Goal: Task Accomplishment & Management: Use online tool/utility

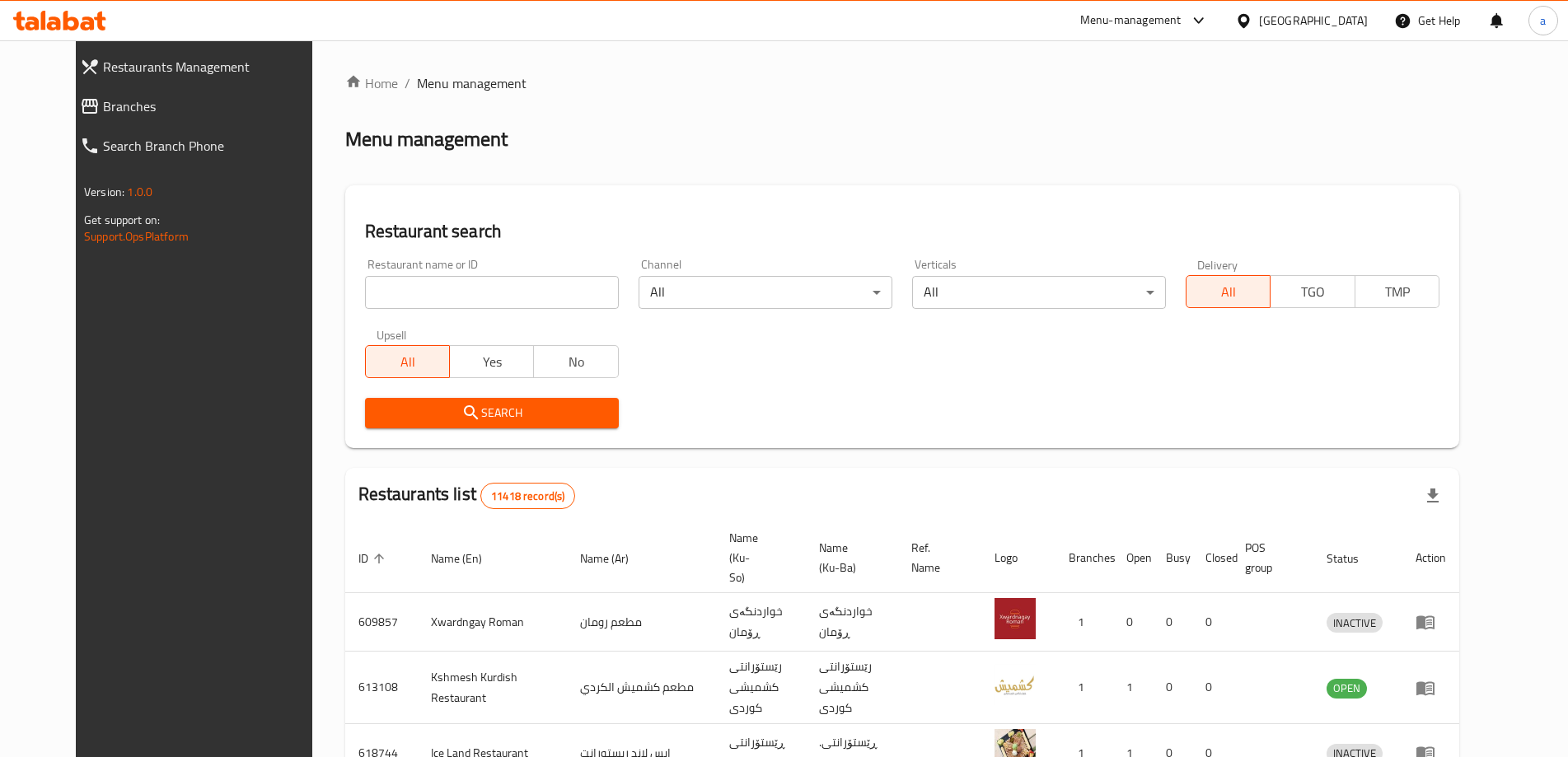
scroll to position [436, 0]
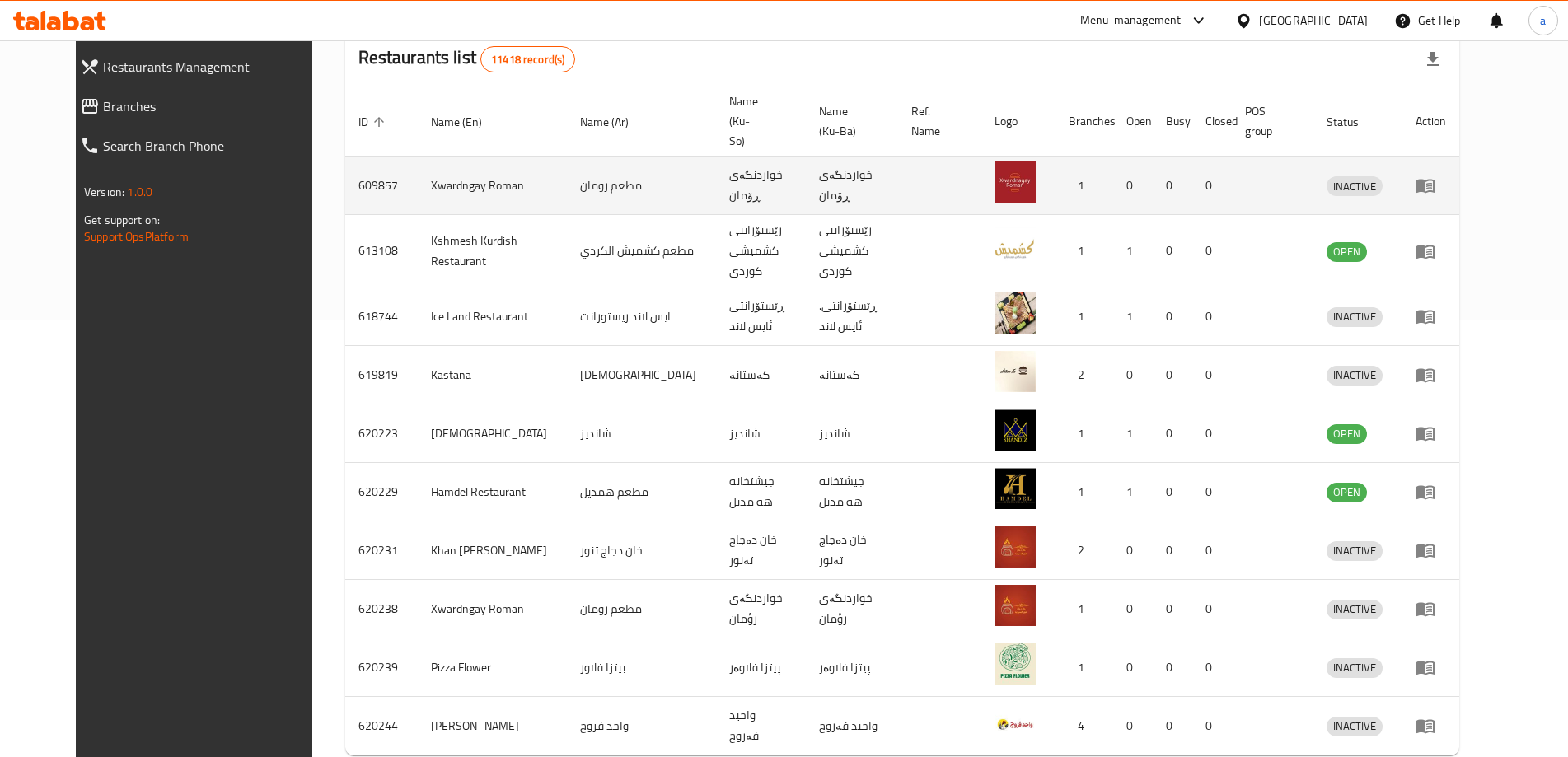
click at [1435, 175] on icon "enhanced table" at bounding box center [1425, 185] width 20 height 20
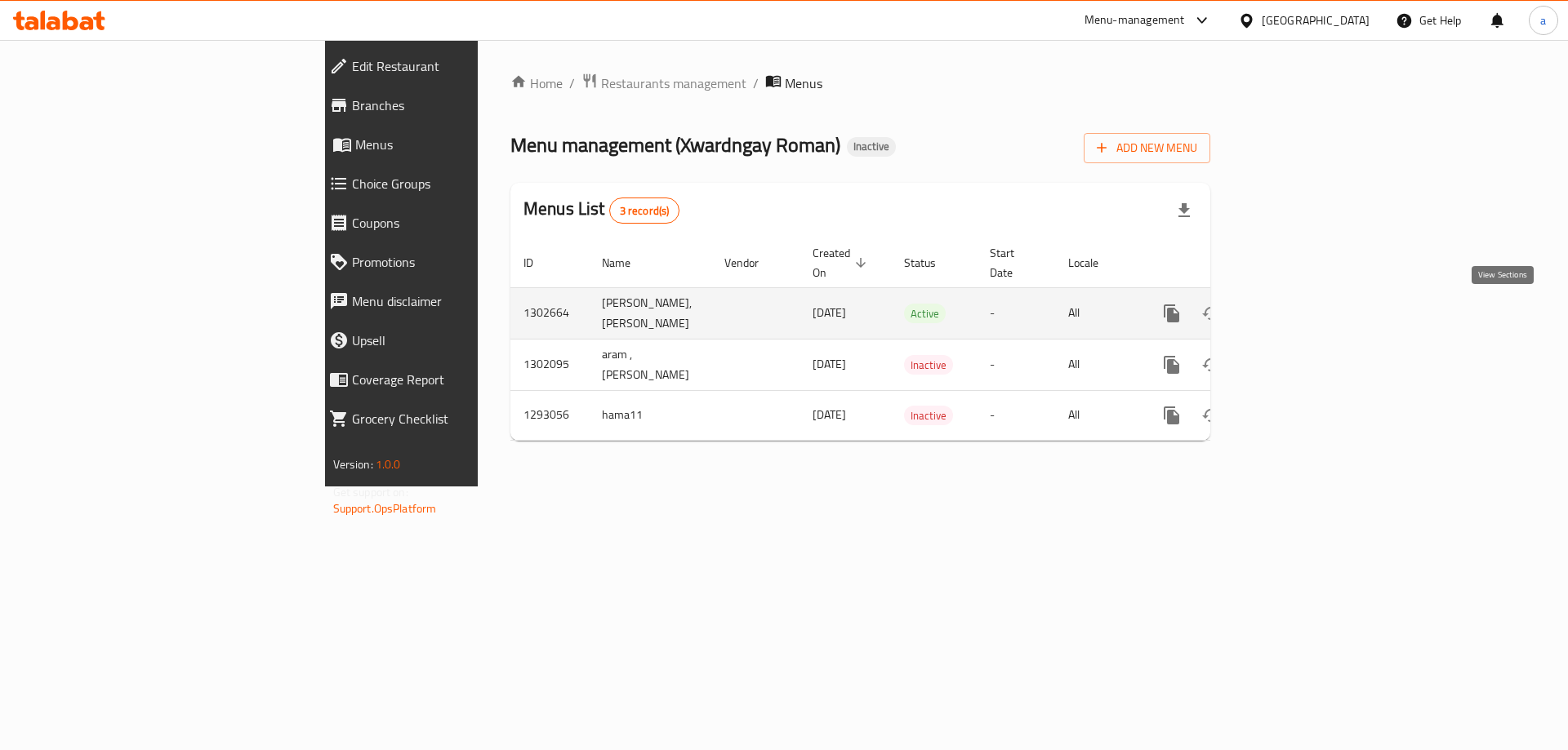
click at [1299, 305] on icon "enhanced table" at bounding box center [1290, 313] width 20 height 20
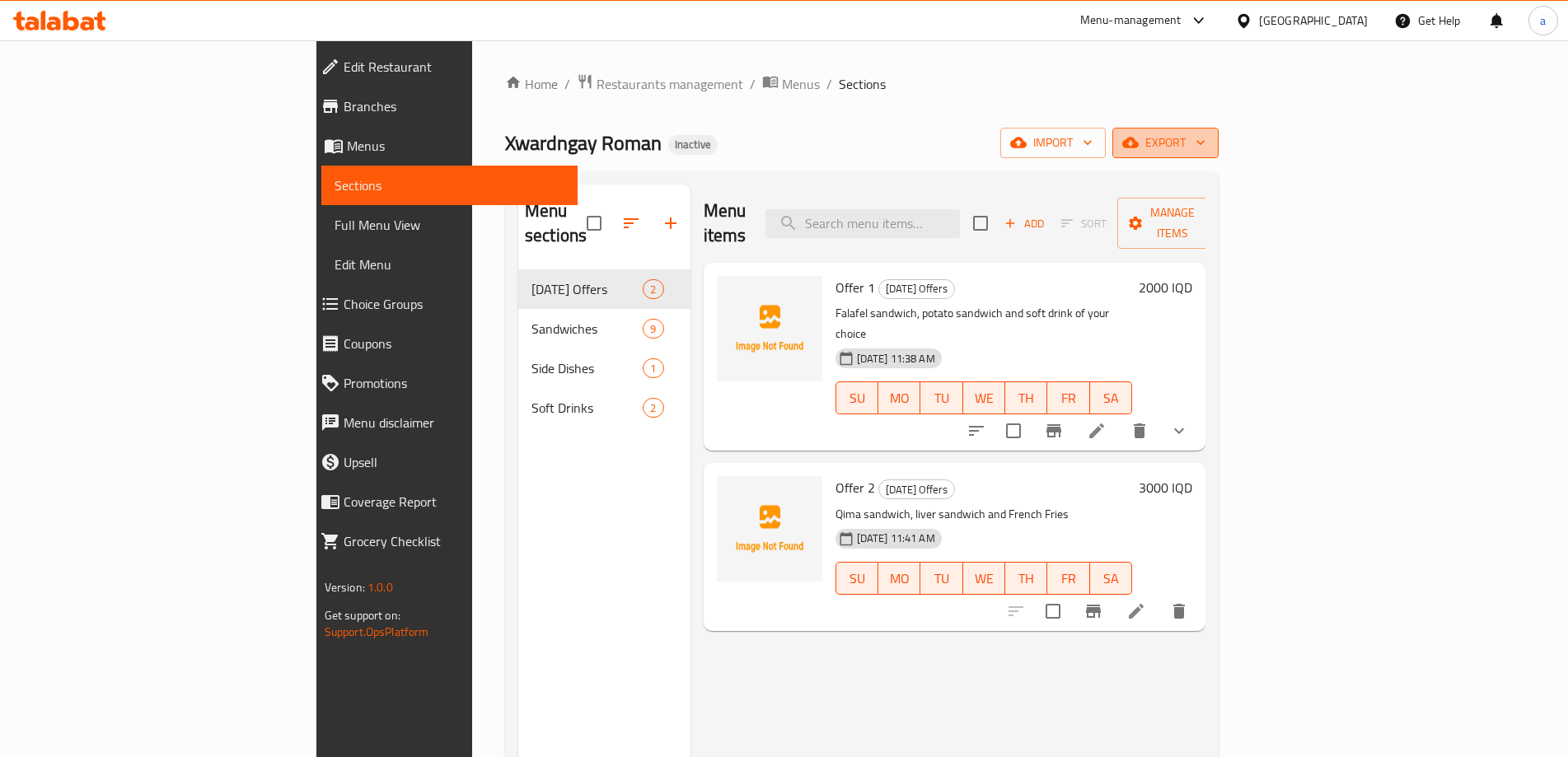
click at [1206, 150] on span "export" at bounding box center [1164, 143] width 80 height 21
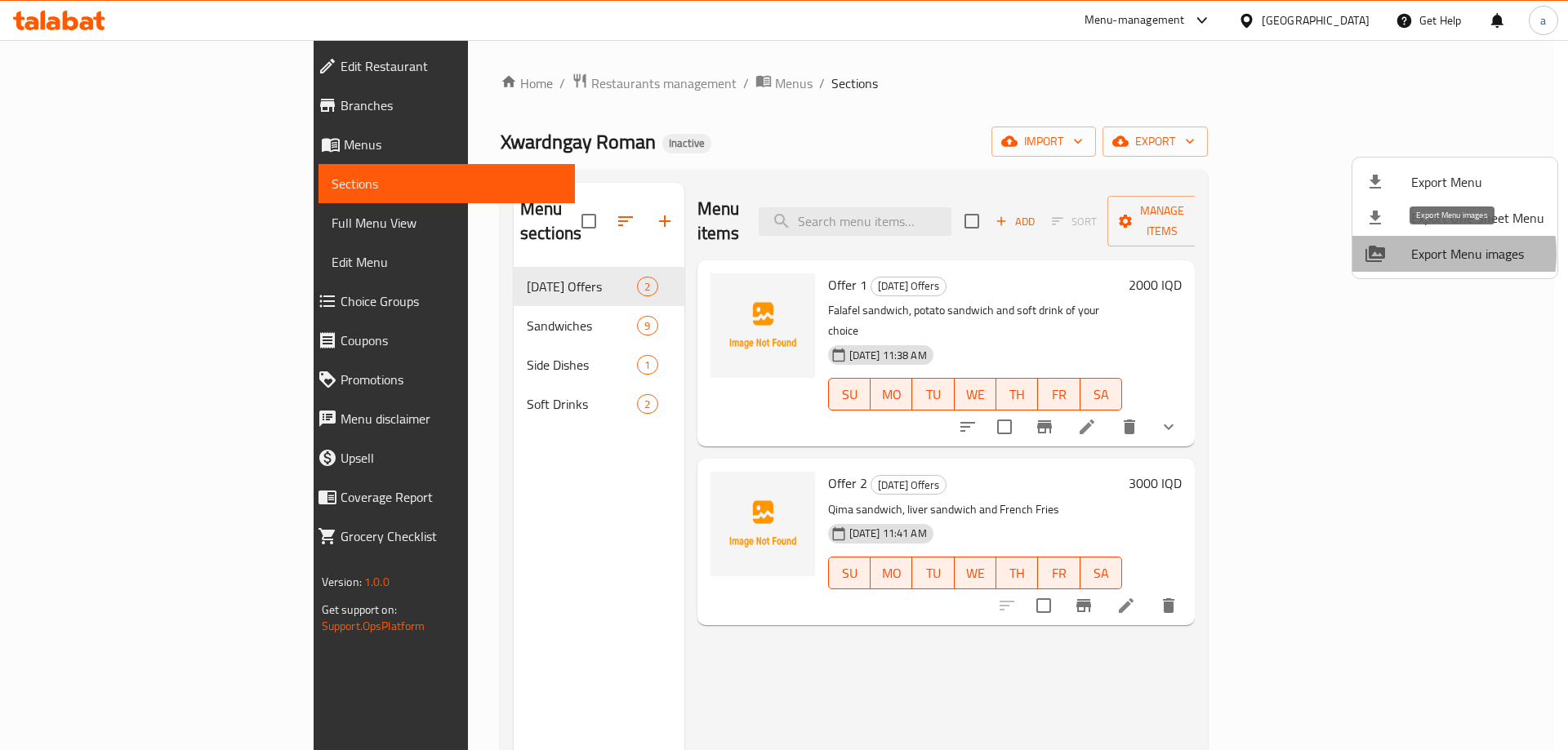
click at [1422, 254] on span "Export Menu images" at bounding box center [1478, 254] width 133 height 20
click at [1112, 126] on div at bounding box center [784, 375] width 1568 height 750
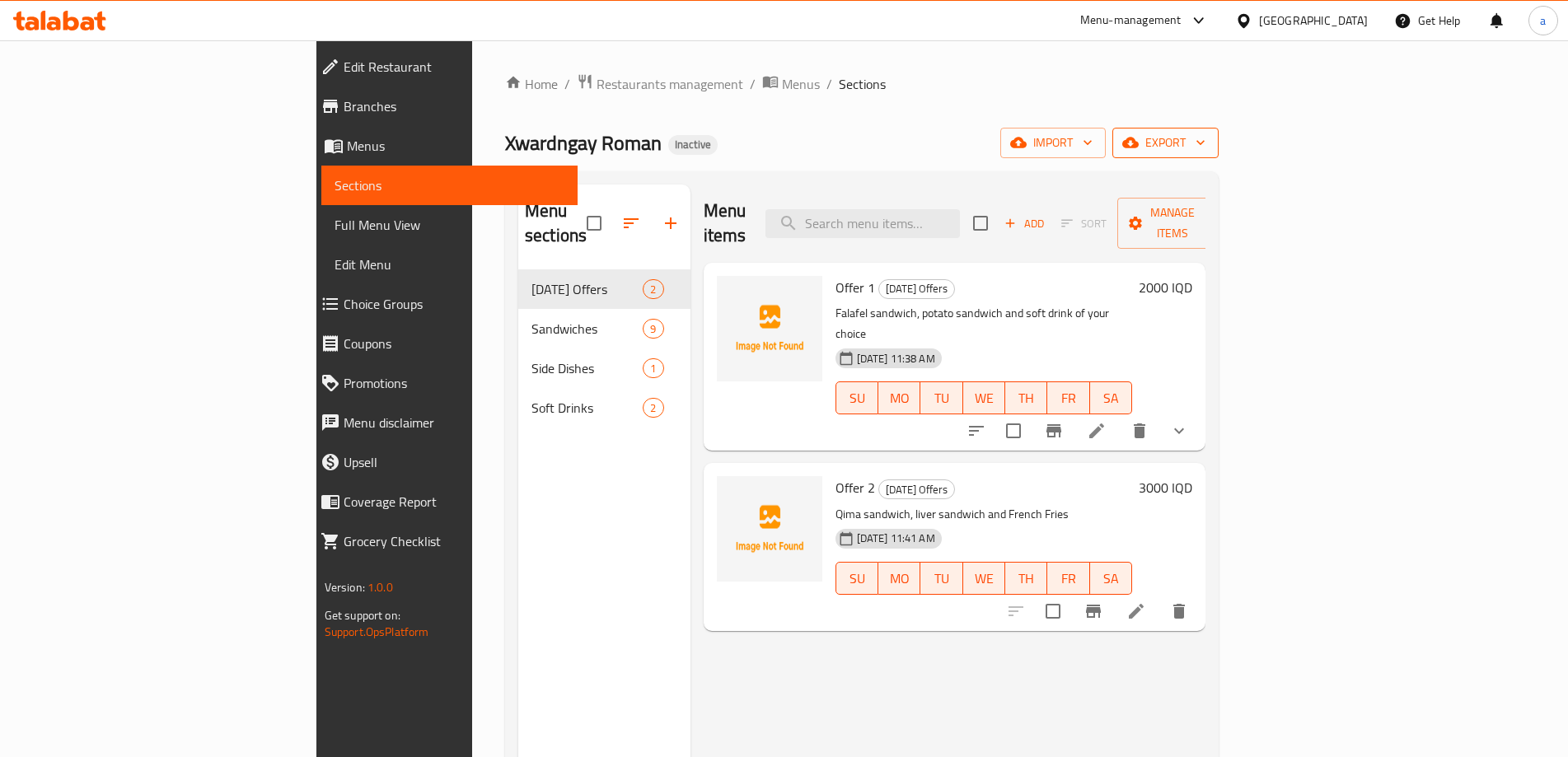
click at [1206, 136] on span "export" at bounding box center [1164, 143] width 80 height 21
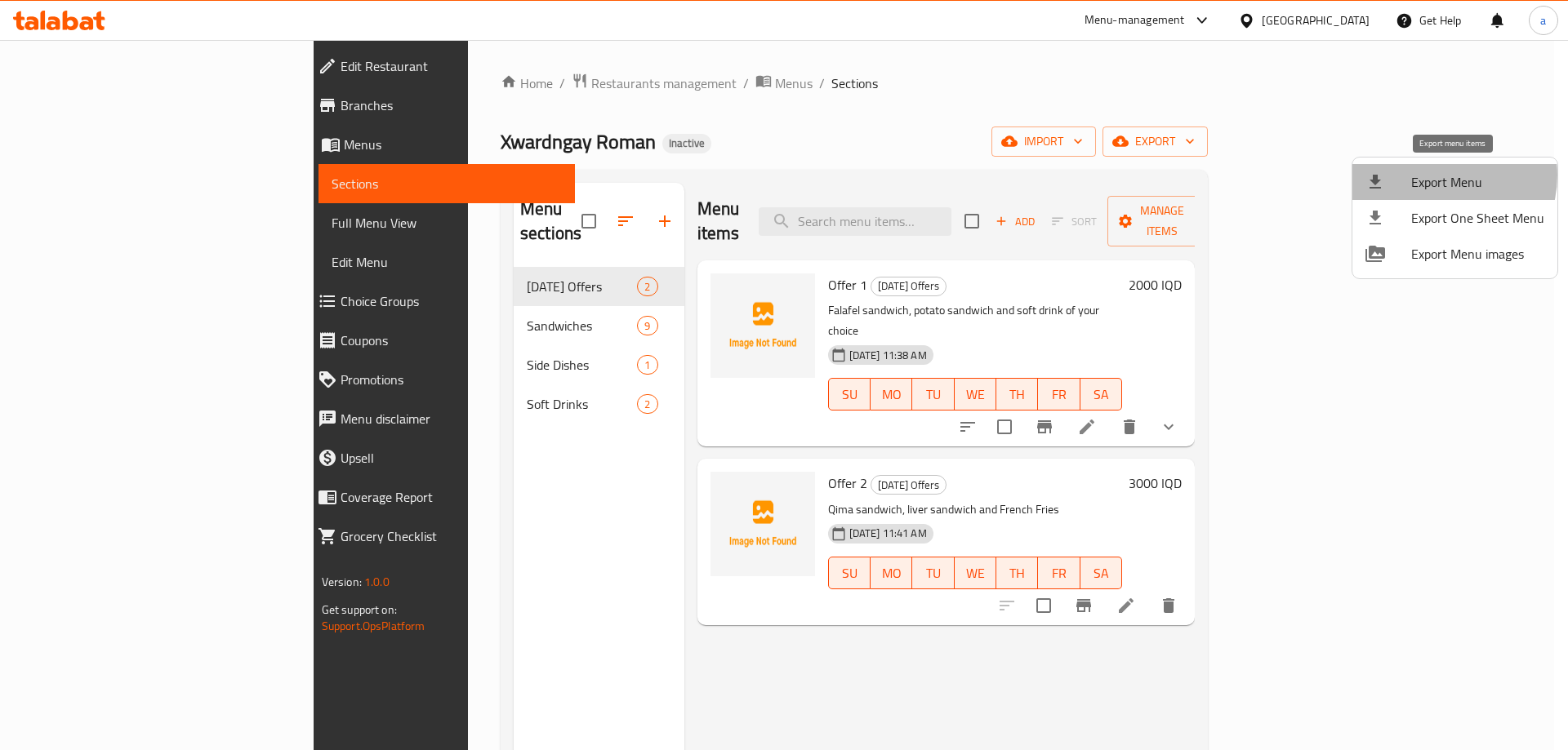
click at [1439, 175] on span "Export Menu" at bounding box center [1478, 182] width 133 height 20
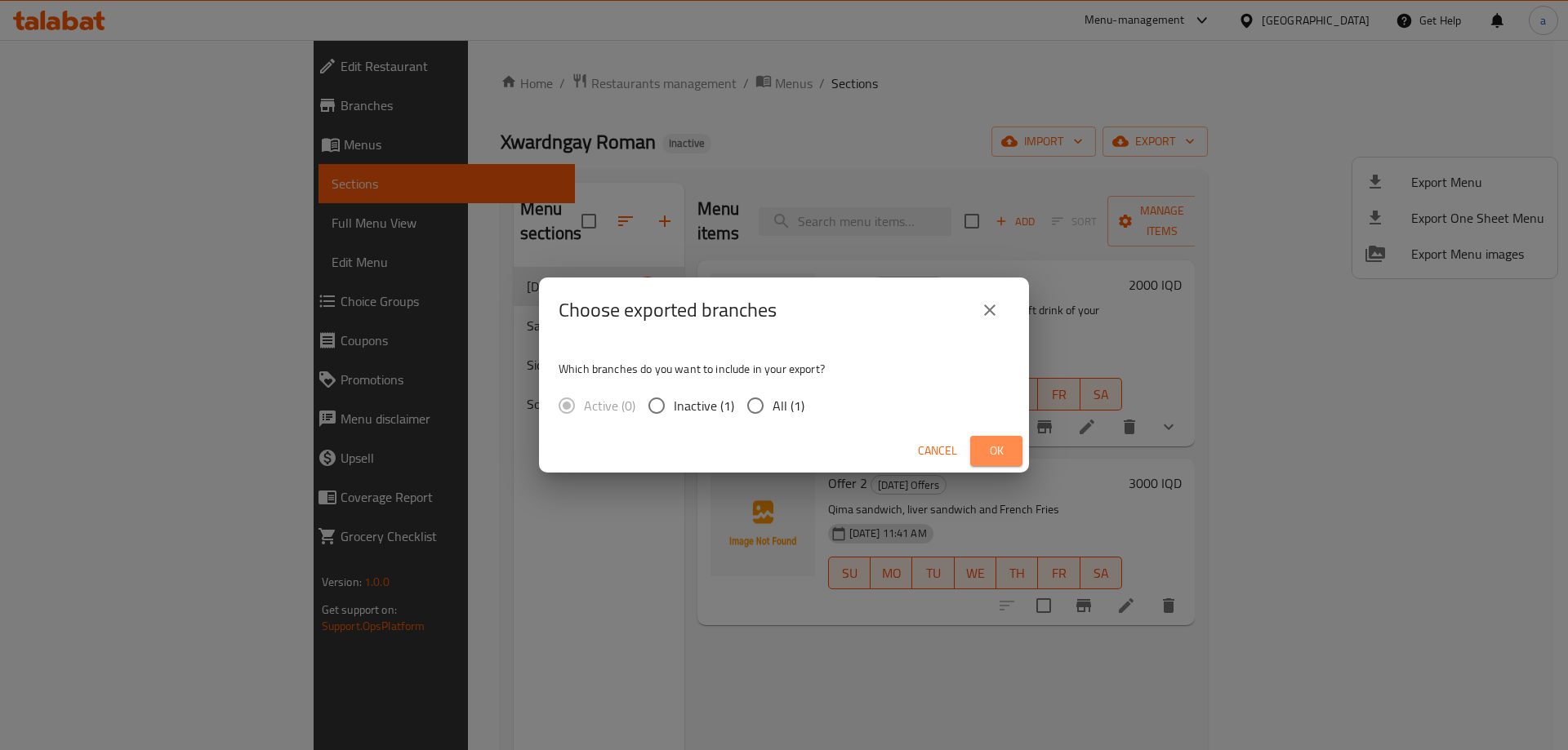
click at [987, 447] on span "Ok" at bounding box center [996, 451] width 26 height 21
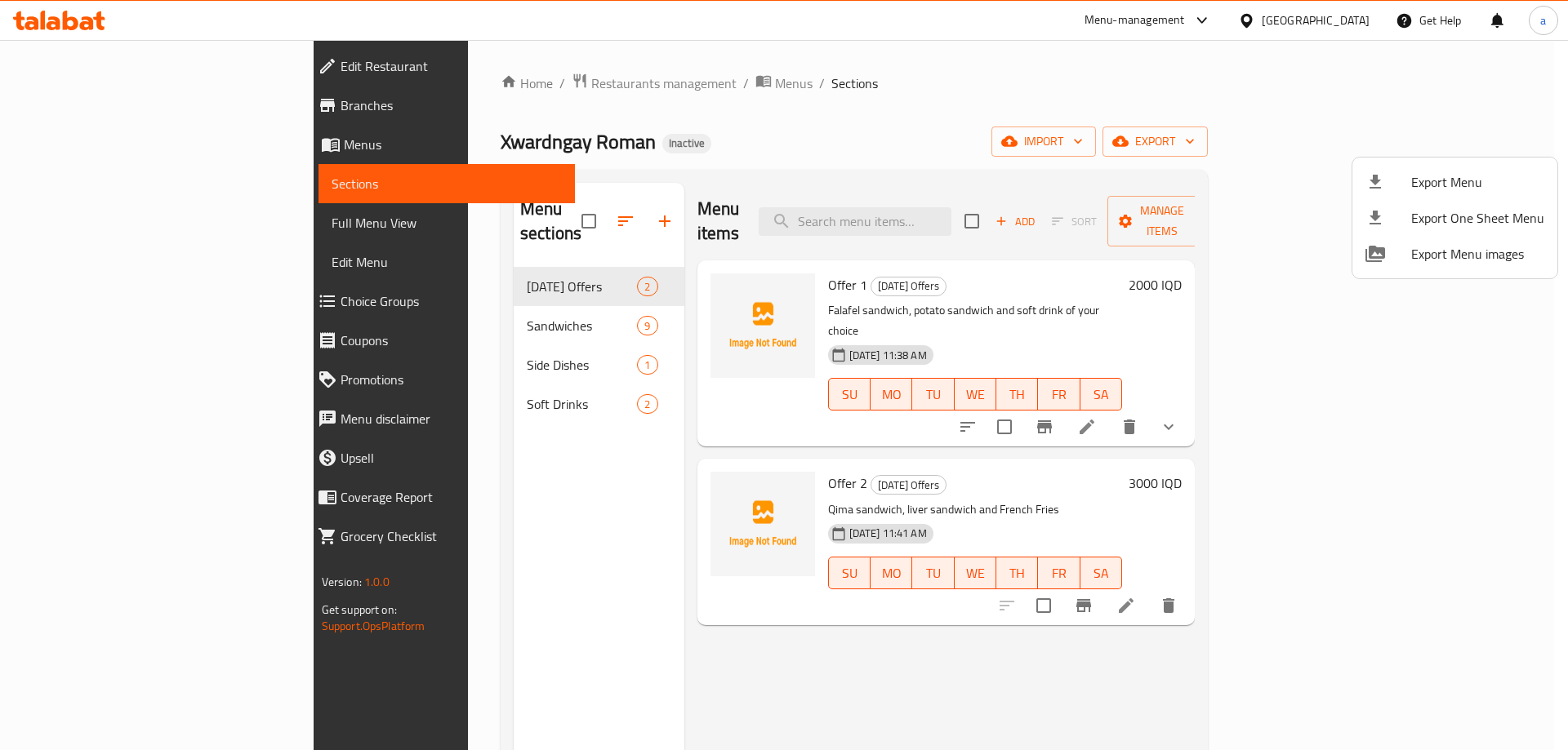
click at [52, 26] on div at bounding box center [784, 375] width 1568 height 750
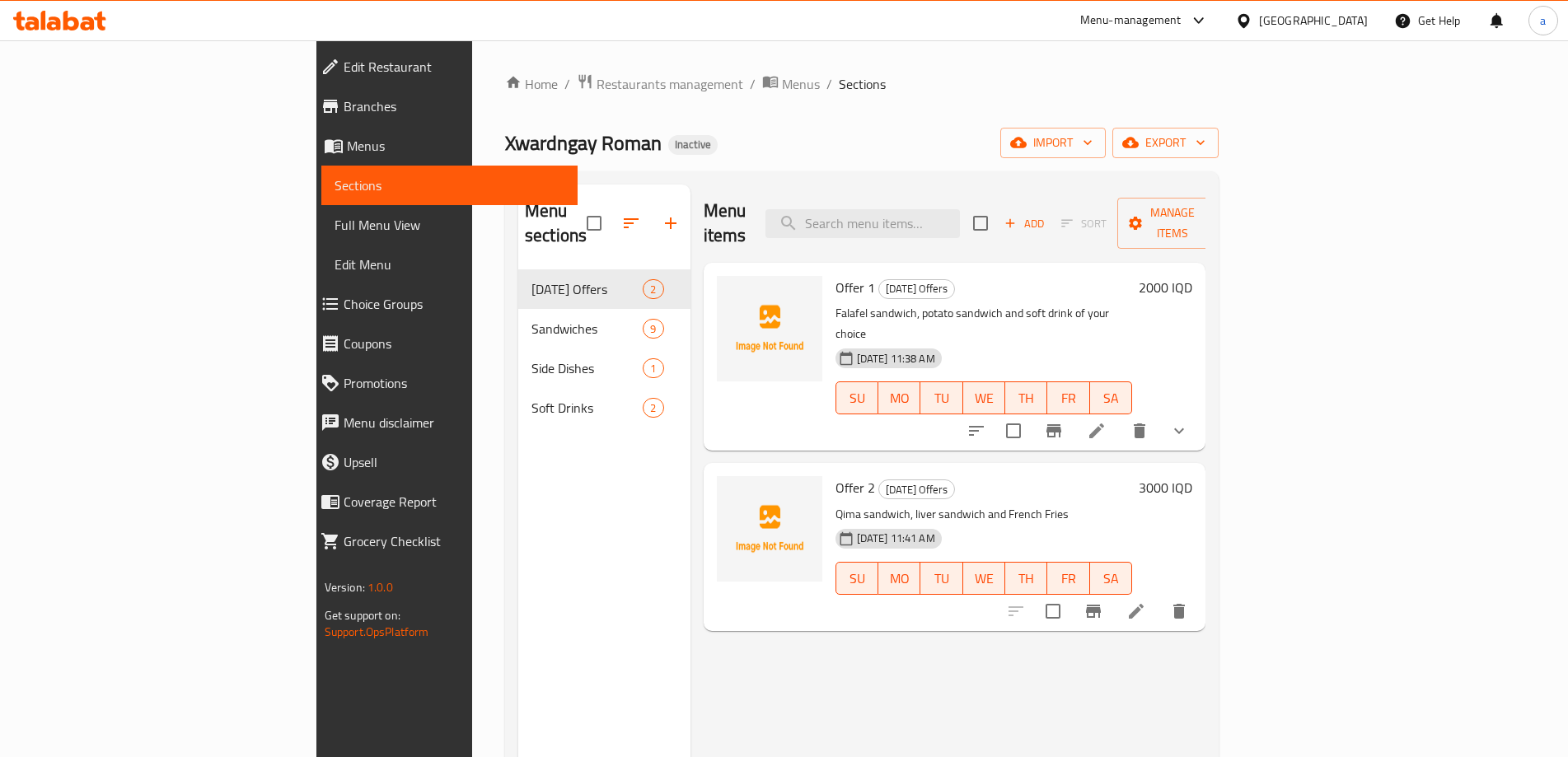
click at [53, 26] on icon at bounding box center [60, 21] width 93 height 20
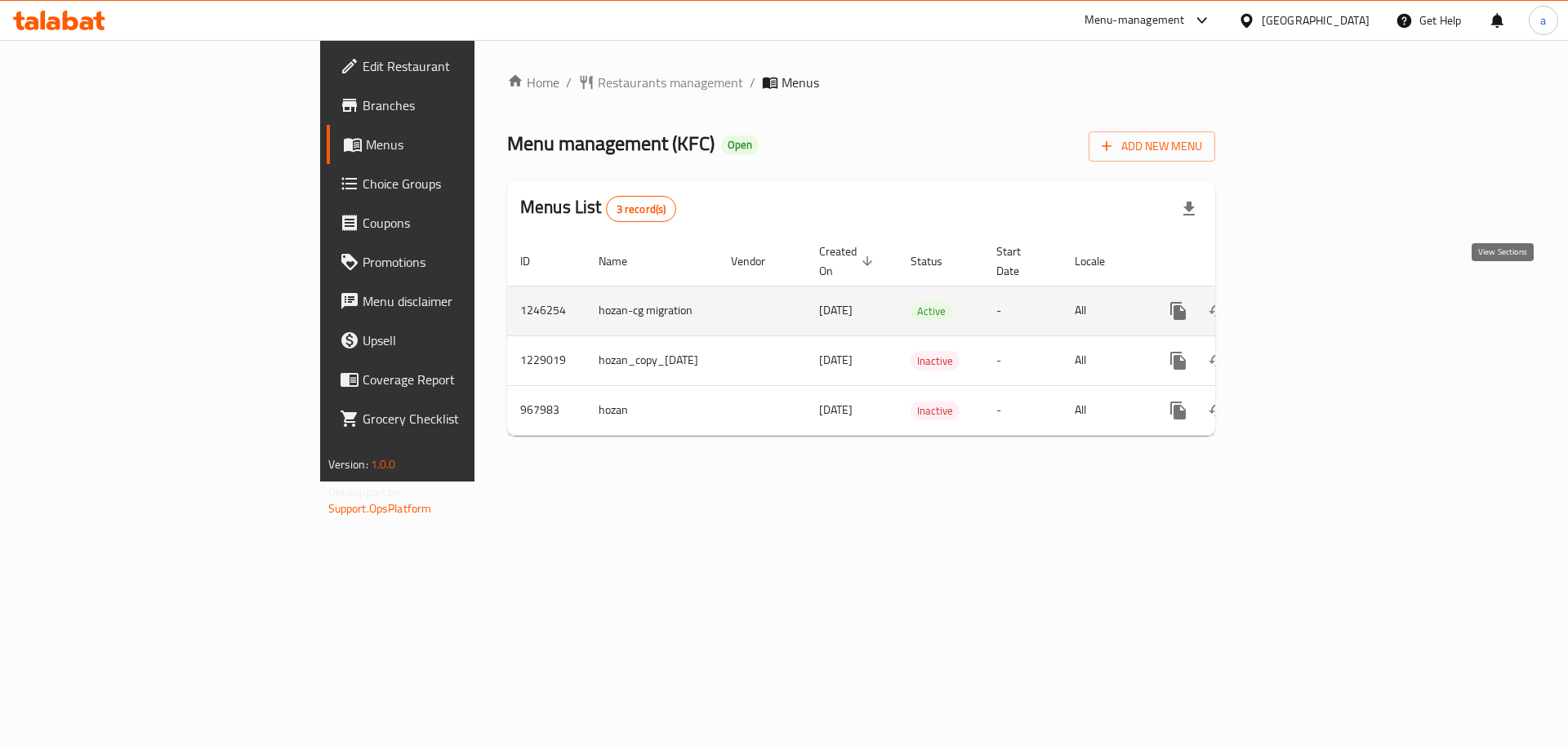
click at [1303, 303] on icon "enhanced table" at bounding box center [1296, 311] width 15 height 15
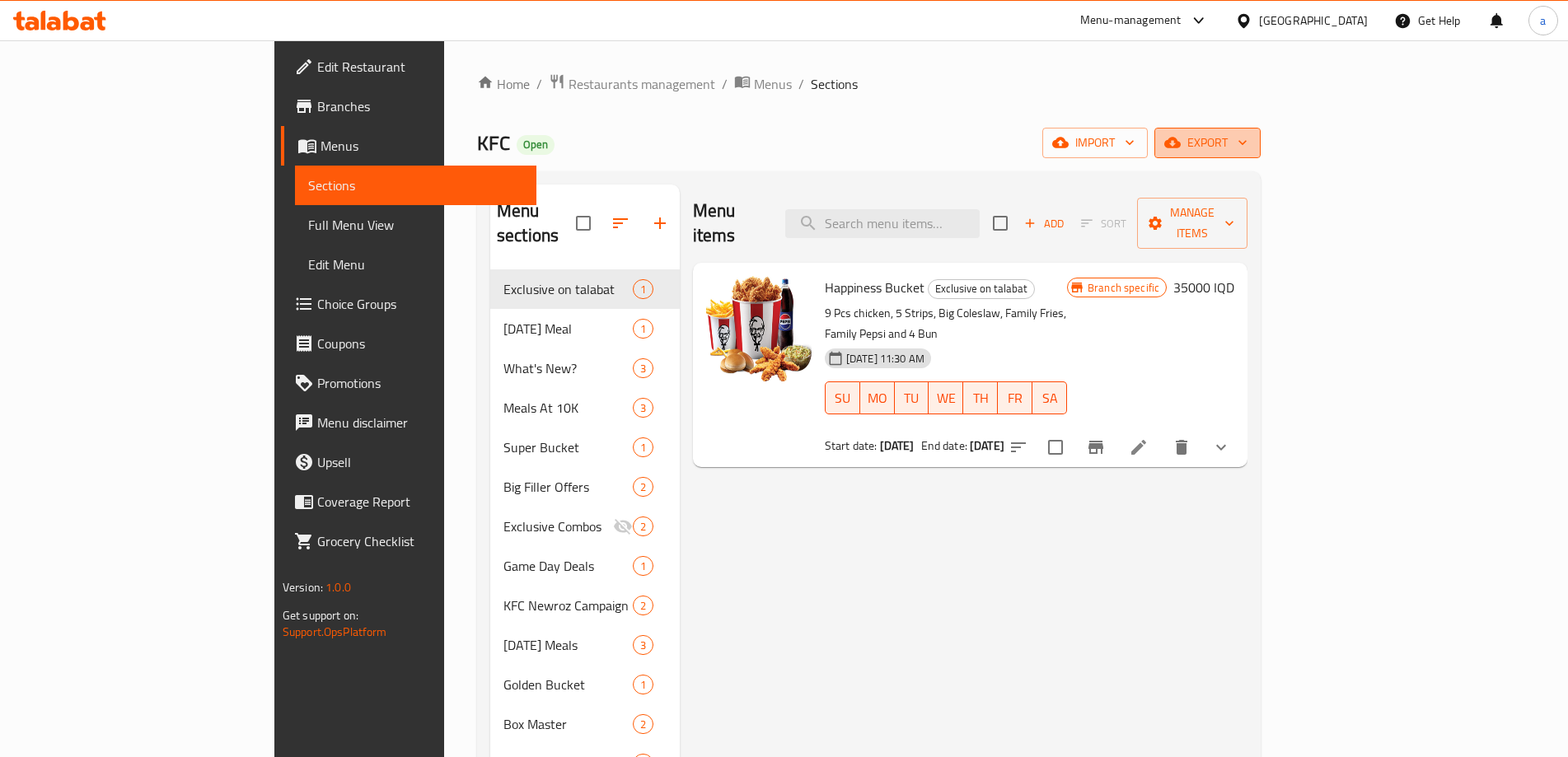
click at [1248, 144] on span "export" at bounding box center [1206, 143] width 80 height 21
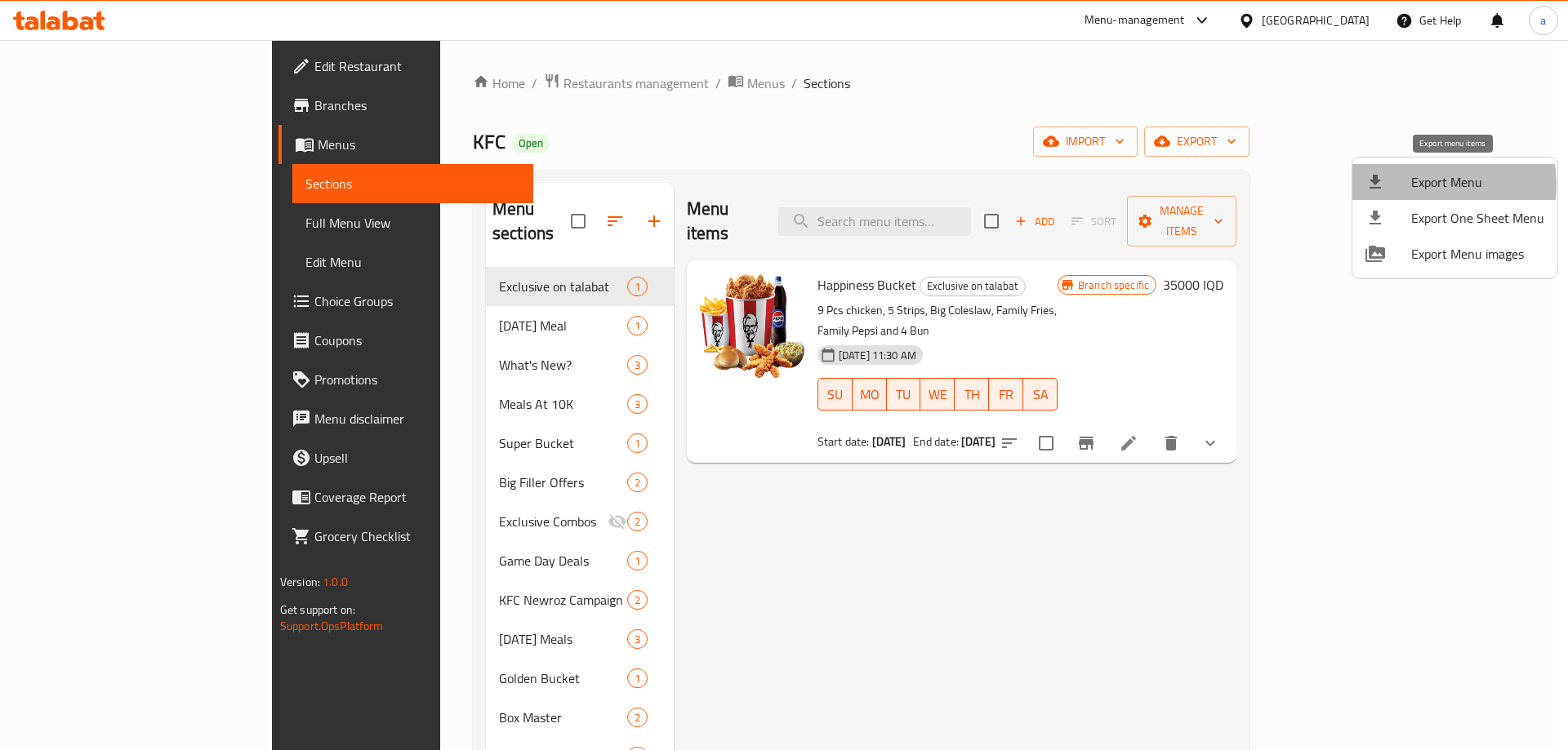
click at [1427, 185] on span "Export Menu" at bounding box center [1478, 182] width 133 height 20
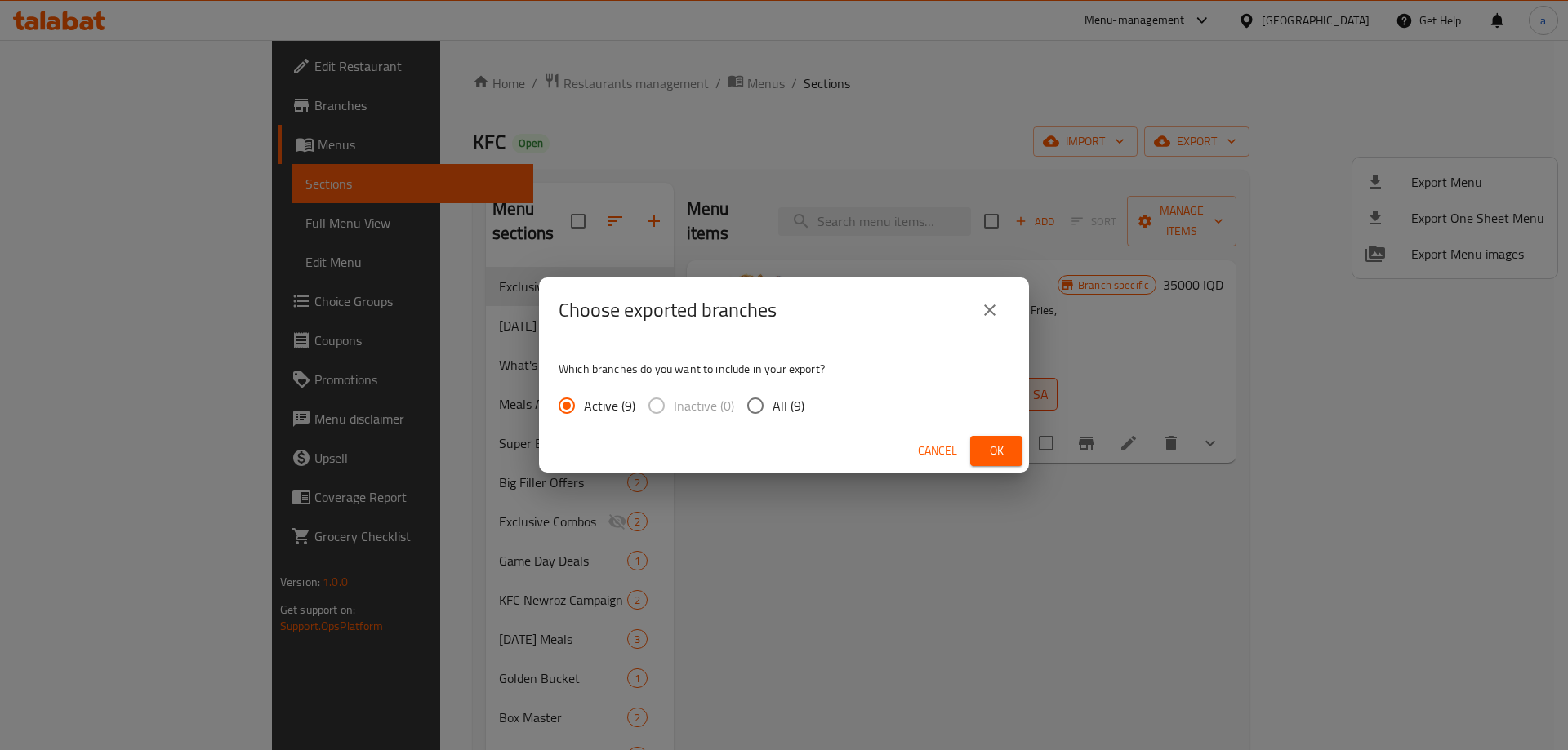
click at [977, 453] on button "Ok" at bounding box center [996, 451] width 52 height 30
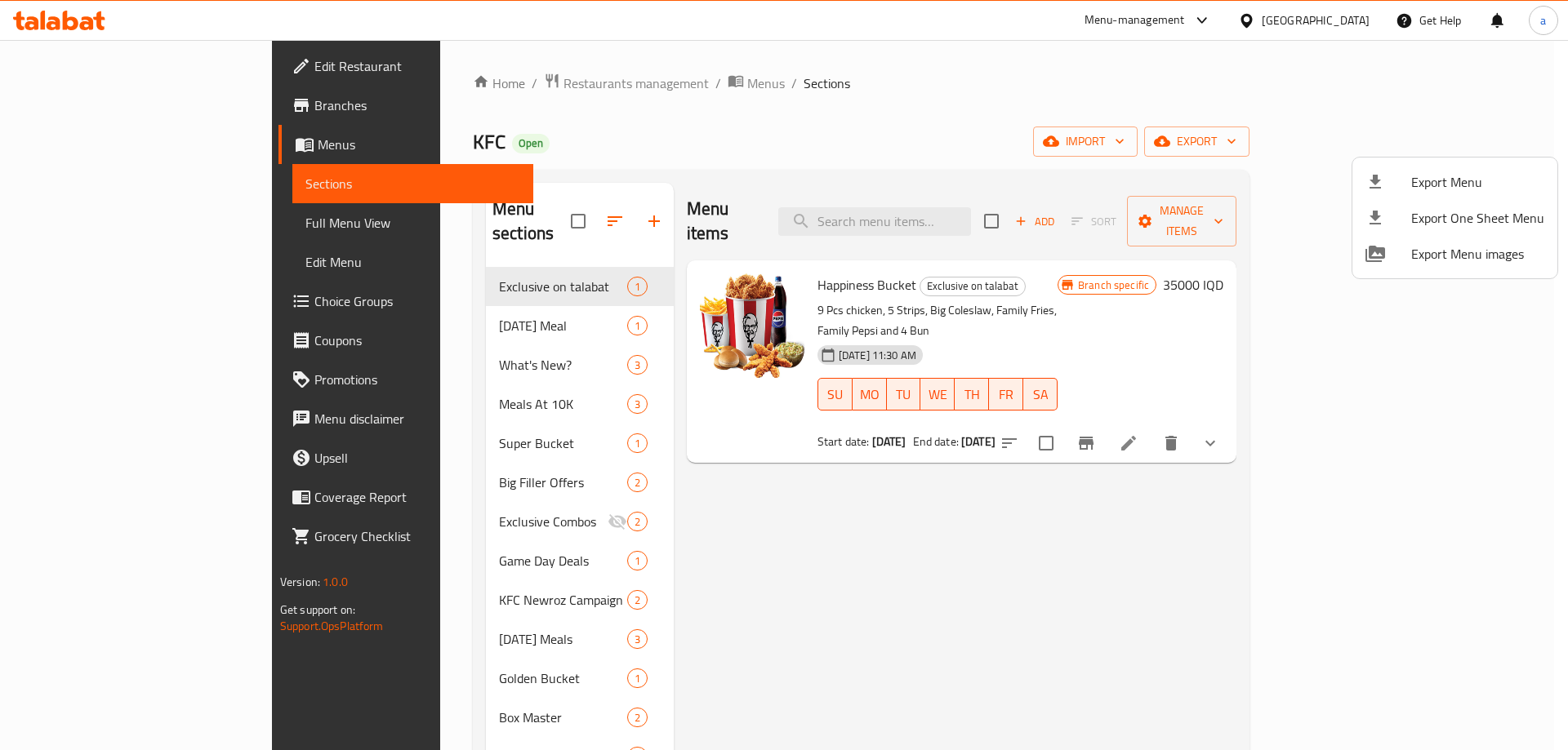
click at [67, 8] on div at bounding box center [784, 375] width 1568 height 750
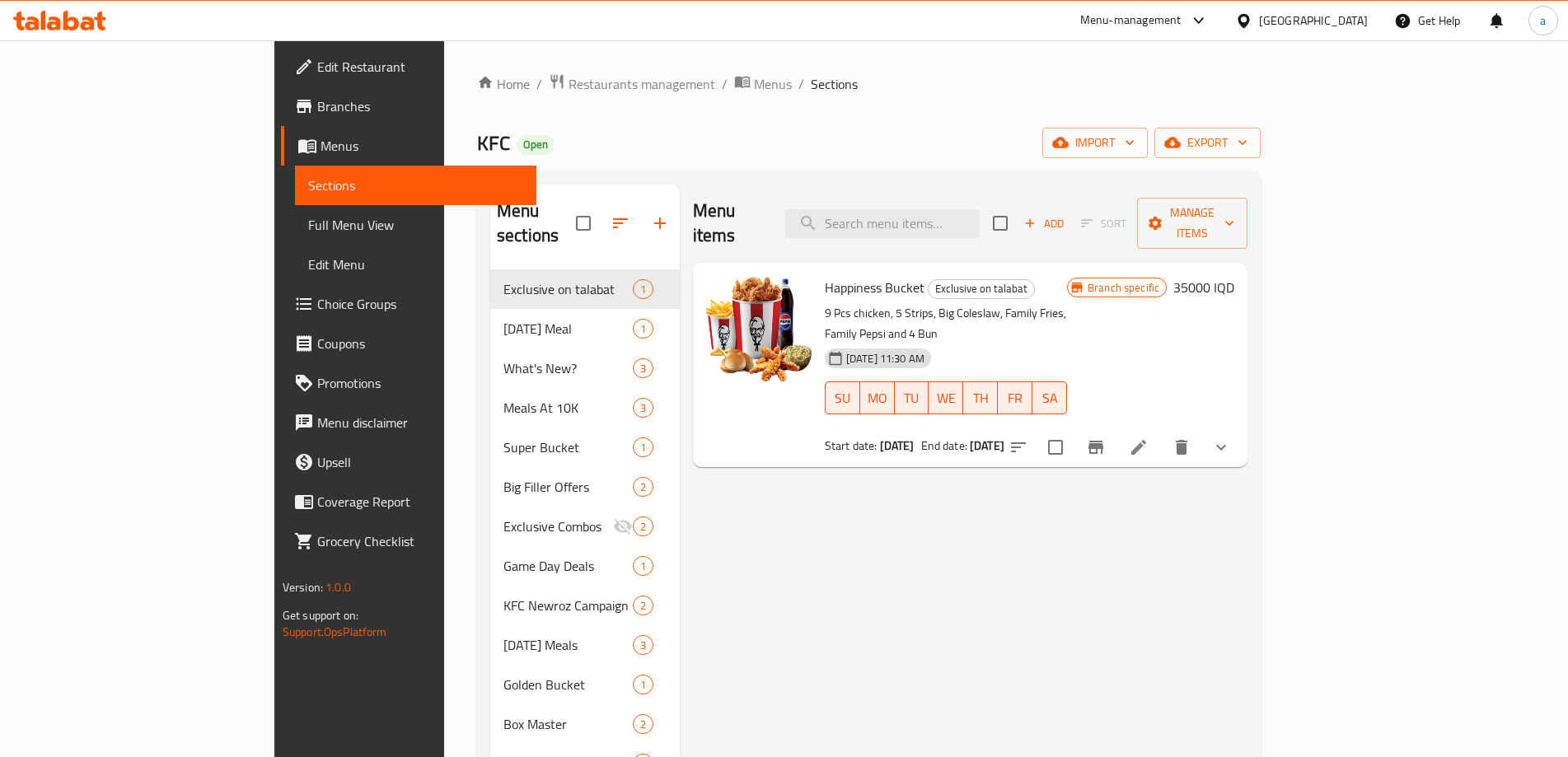
click at [65, 18] on icon at bounding box center [71, 21] width 16 height 20
